Goal: Information Seeking & Learning: Learn about a topic

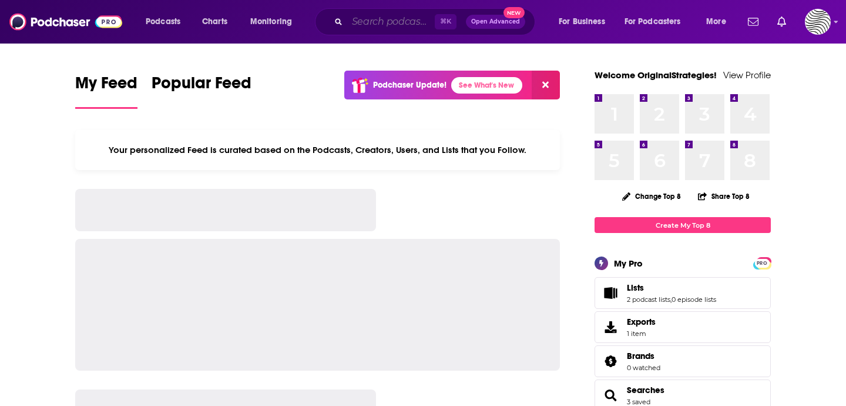
click at [400, 22] on input "Search podcasts, credits, & more..." at bounding box center [391, 21] width 88 height 19
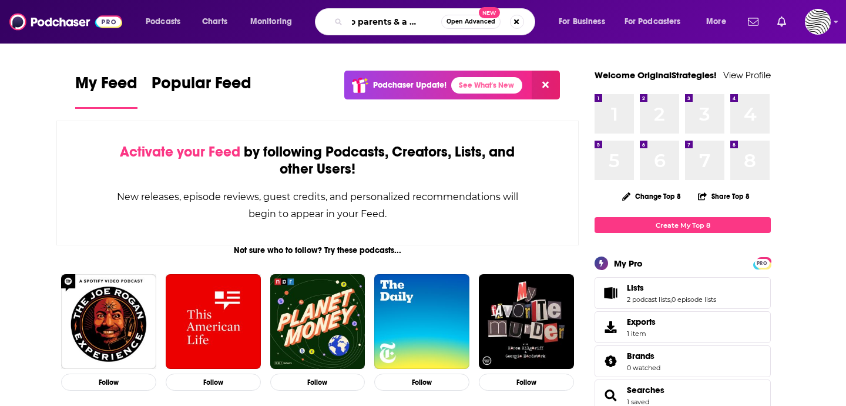
scroll to position [0, 17]
type input "two parents & a podcast"
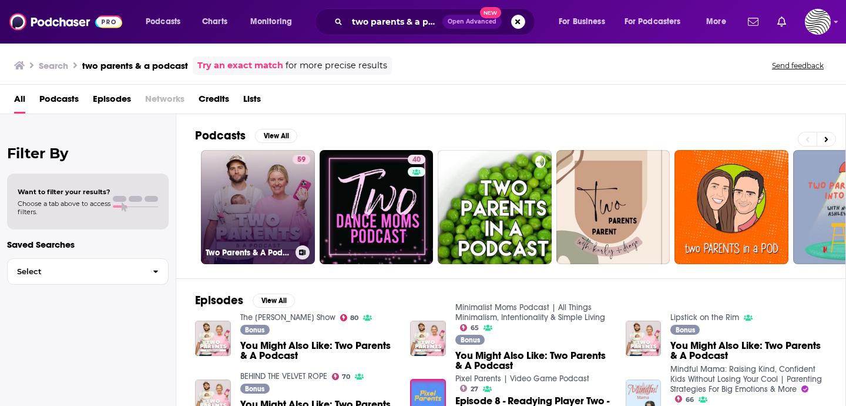
click at [237, 195] on link "59 Two Parents & A Podcast" at bounding box center [258, 207] width 114 height 114
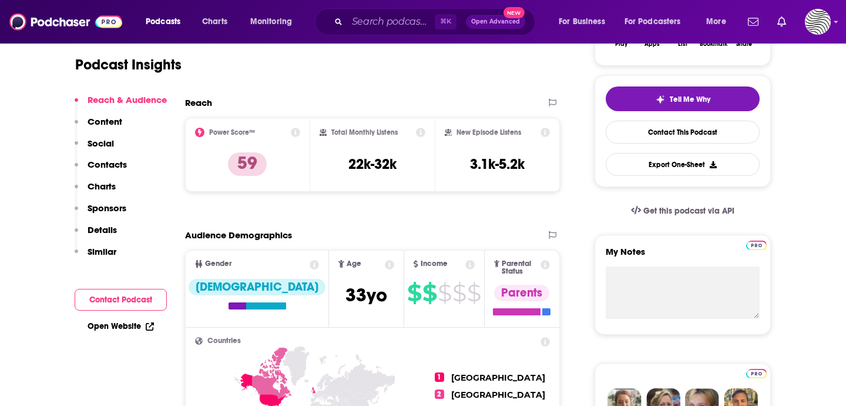
scroll to position [243, 0]
